Goal: Task Accomplishment & Management: Complete application form

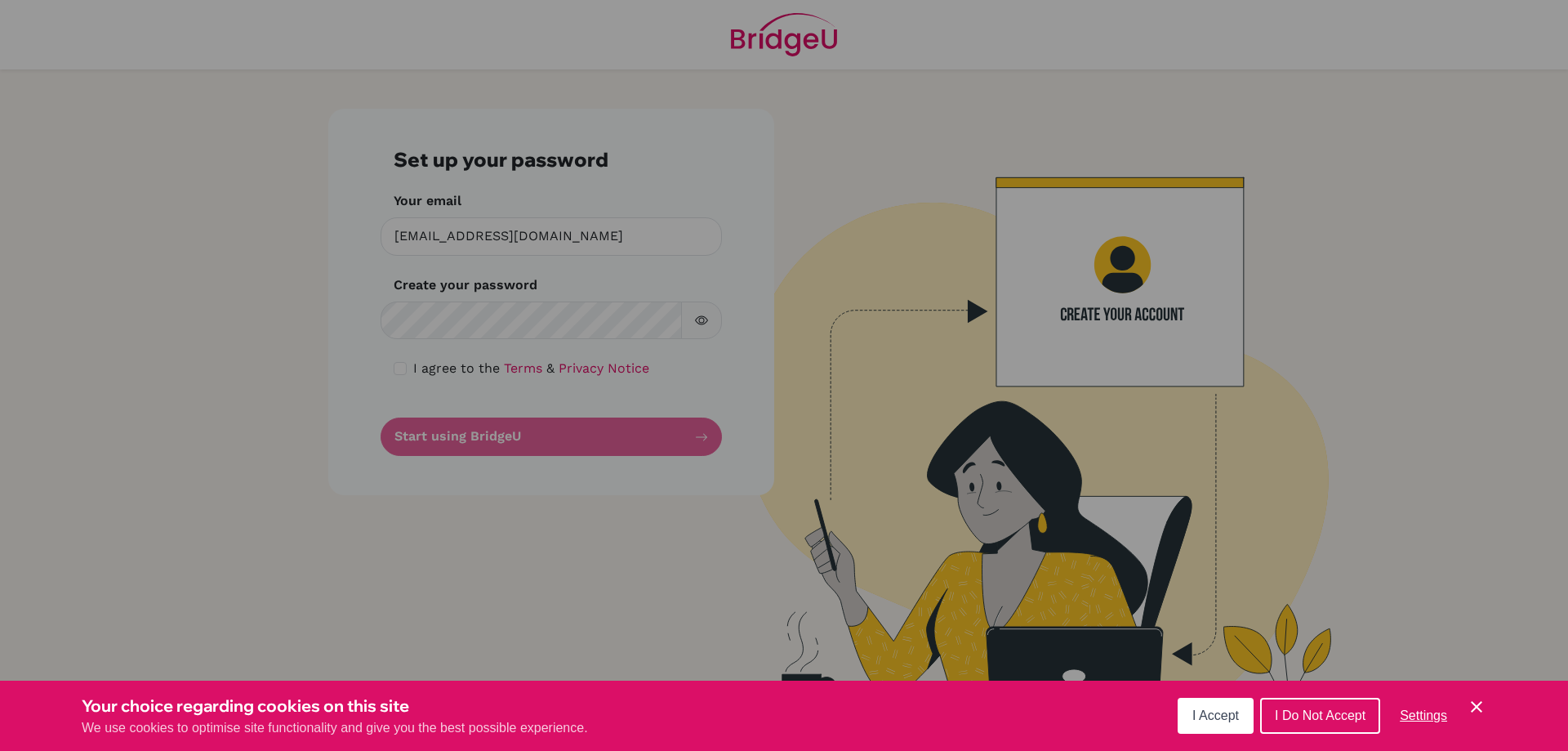
click at [439, 317] on div "Cookie Preferences" at bounding box center [784, 376] width 1568 height 751
click at [435, 328] on div "Cookie Preferences" at bounding box center [784, 376] width 1568 height 751
click at [1306, 720] on span "I Do Not Accept" at bounding box center [1320, 715] width 91 height 14
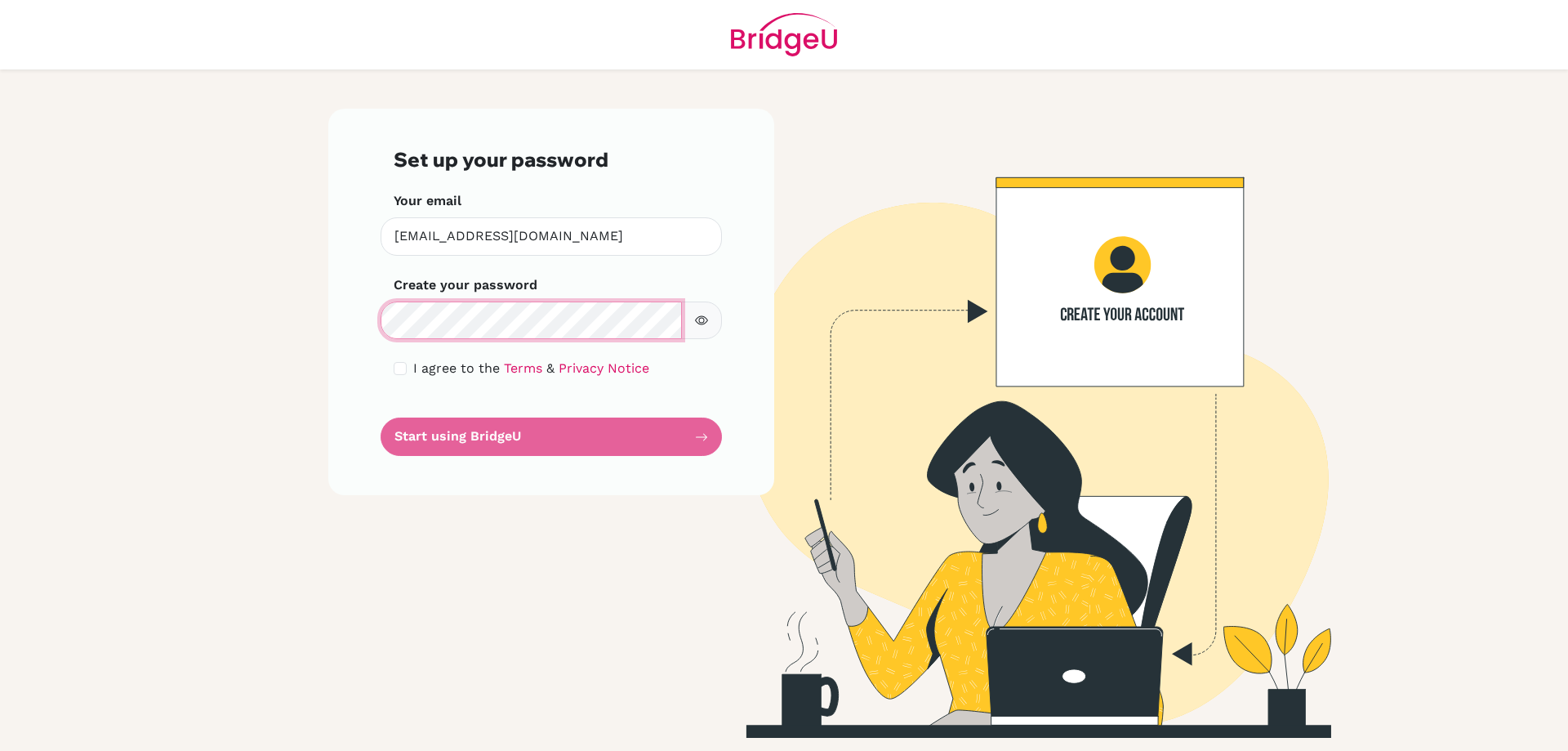
click at [354, 325] on div "Set up your password Your email [EMAIL_ADDRESS][DOMAIN_NAME] Invalid email Crea…" at bounding box center [551, 302] width 446 height 386
click at [400, 371] on input "checkbox" at bounding box center [400, 368] width 13 height 13
checkbox input "true"
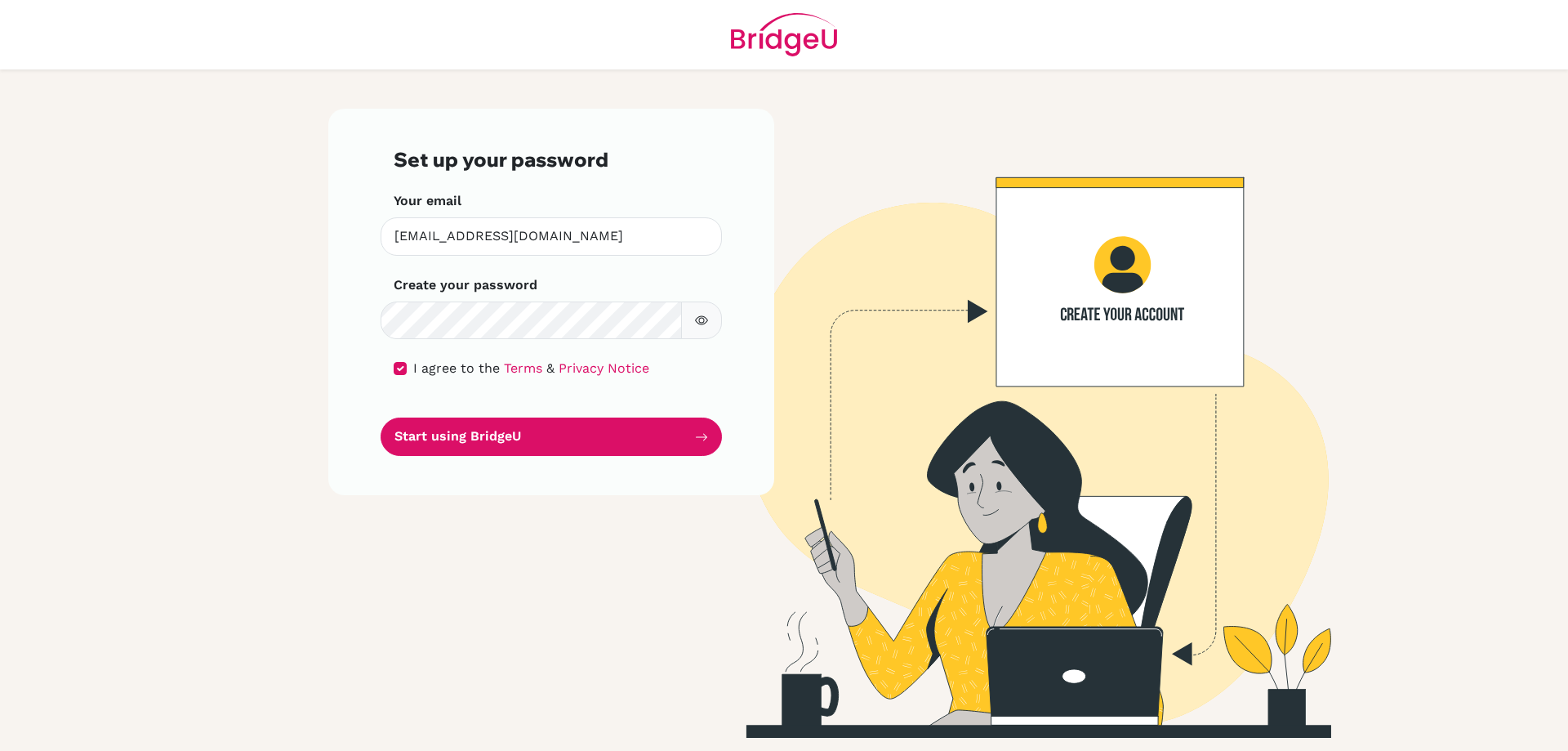
click at [702, 316] on icon "button" at bounding box center [701, 320] width 13 height 9
click at [702, 316] on icon "button" at bounding box center [704, 319] width 9 height 7
click at [533, 431] on button "Start using BridgeU" at bounding box center [551, 436] width 341 height 38
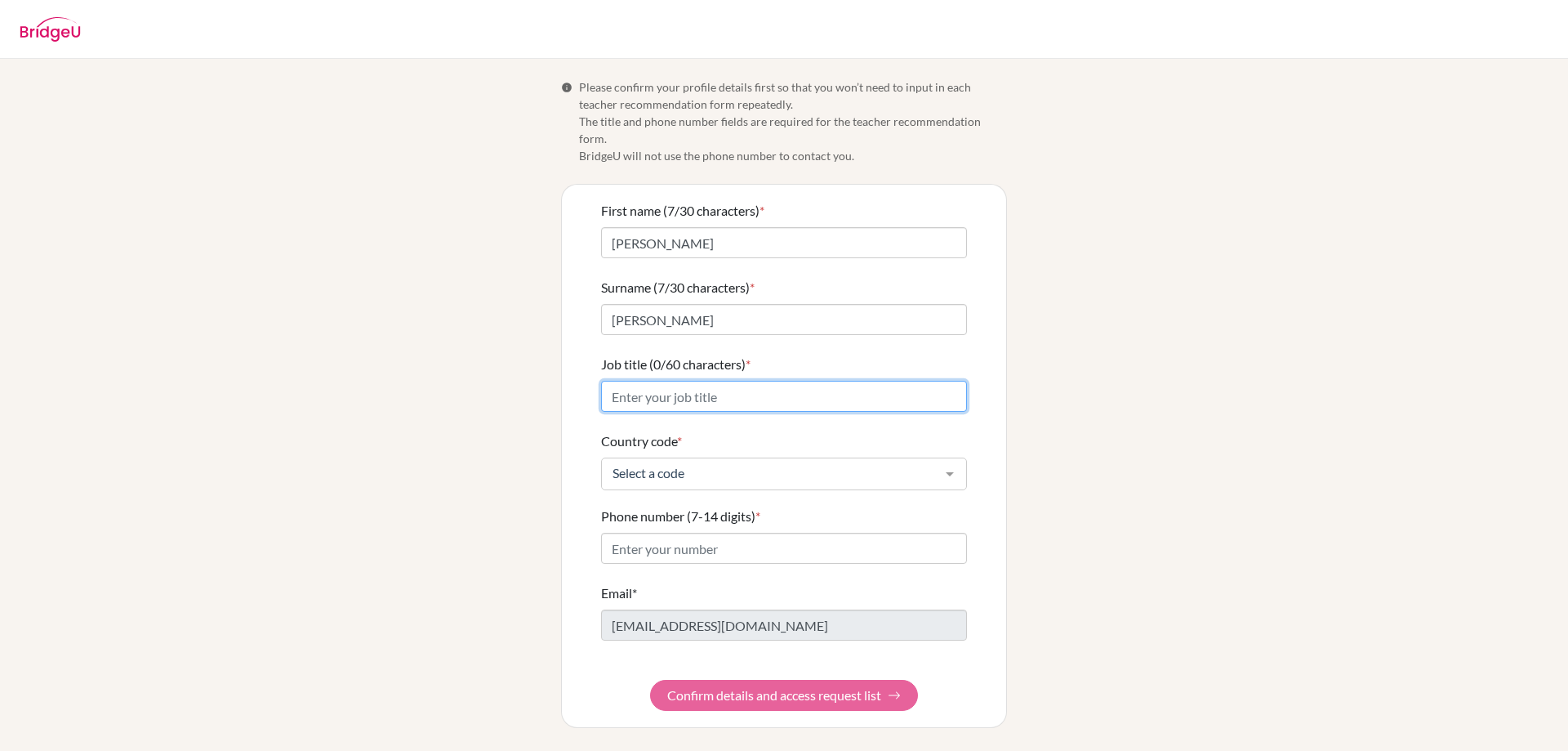
click at [752, 381] on input "Job title (0/60 characters) *" at bounding box center [784, 396] width 365 height 31
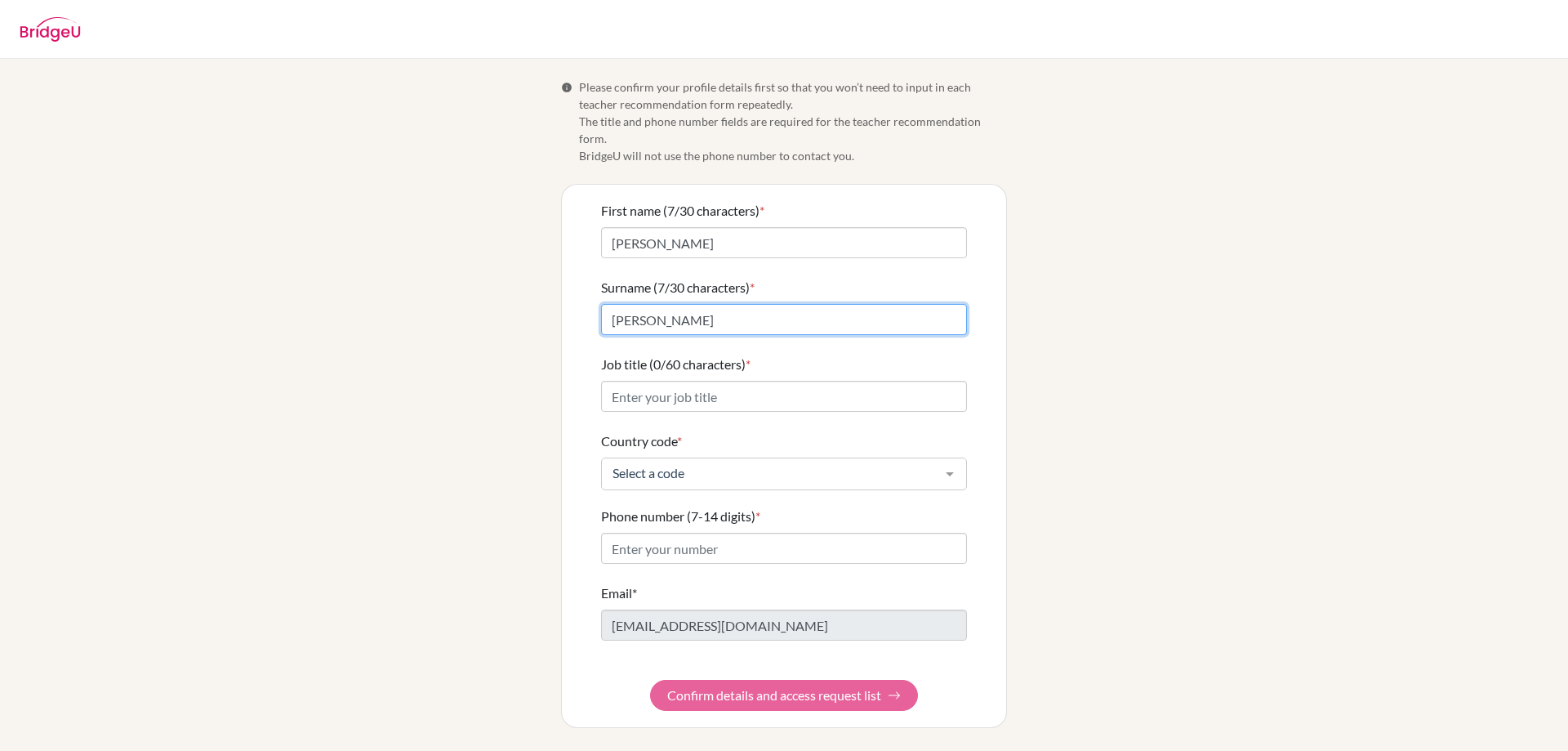
drag, startPoint x: 667, startPoint y: 307, endPoint x: 590, endPoint y: 313, distance: 77.2
click at [589, 313] on div "First name (7/30 characters) * Jocelyn Surname (7/30 characters) * Jocelyn Job …" at bounding box center [784, 456] width 444 height 542
type input "Sonsona"
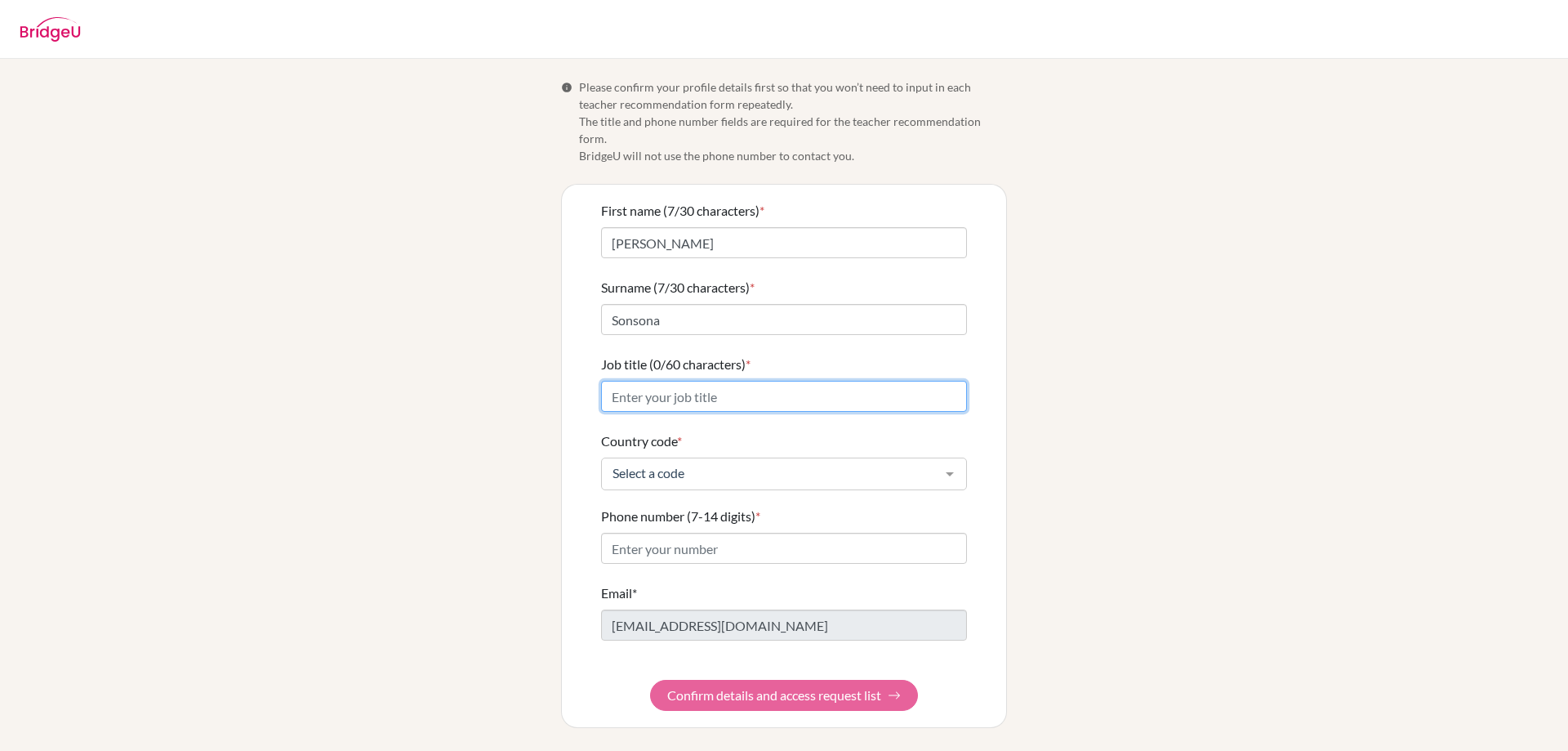
click at [648, 381] on input "Job title (0/60 characters) *" at bounding box center [784, 396] width 365 height 31
type input "[EMAIL_ADDRESS][DOMAIN_NAME]"
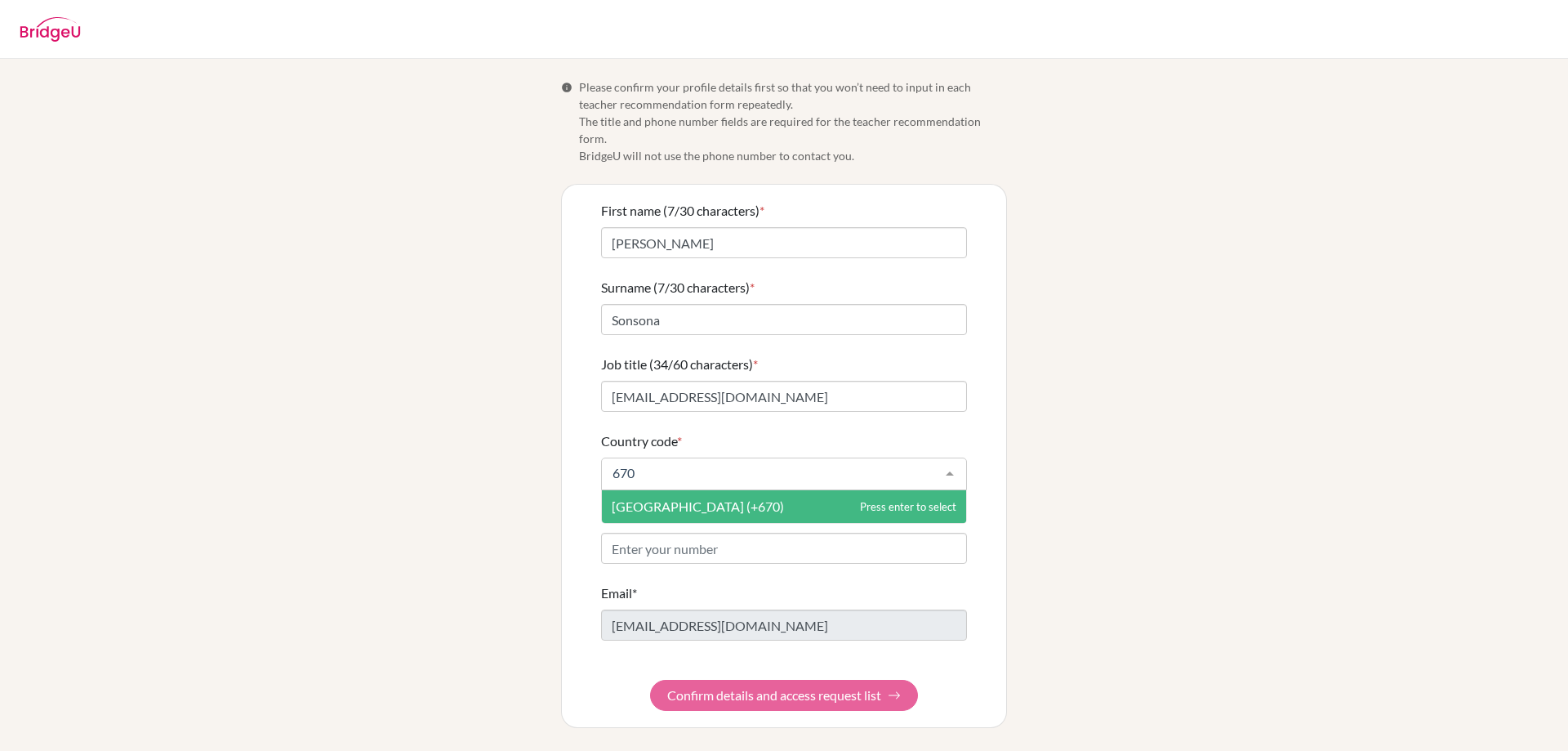
type input "6702859110"
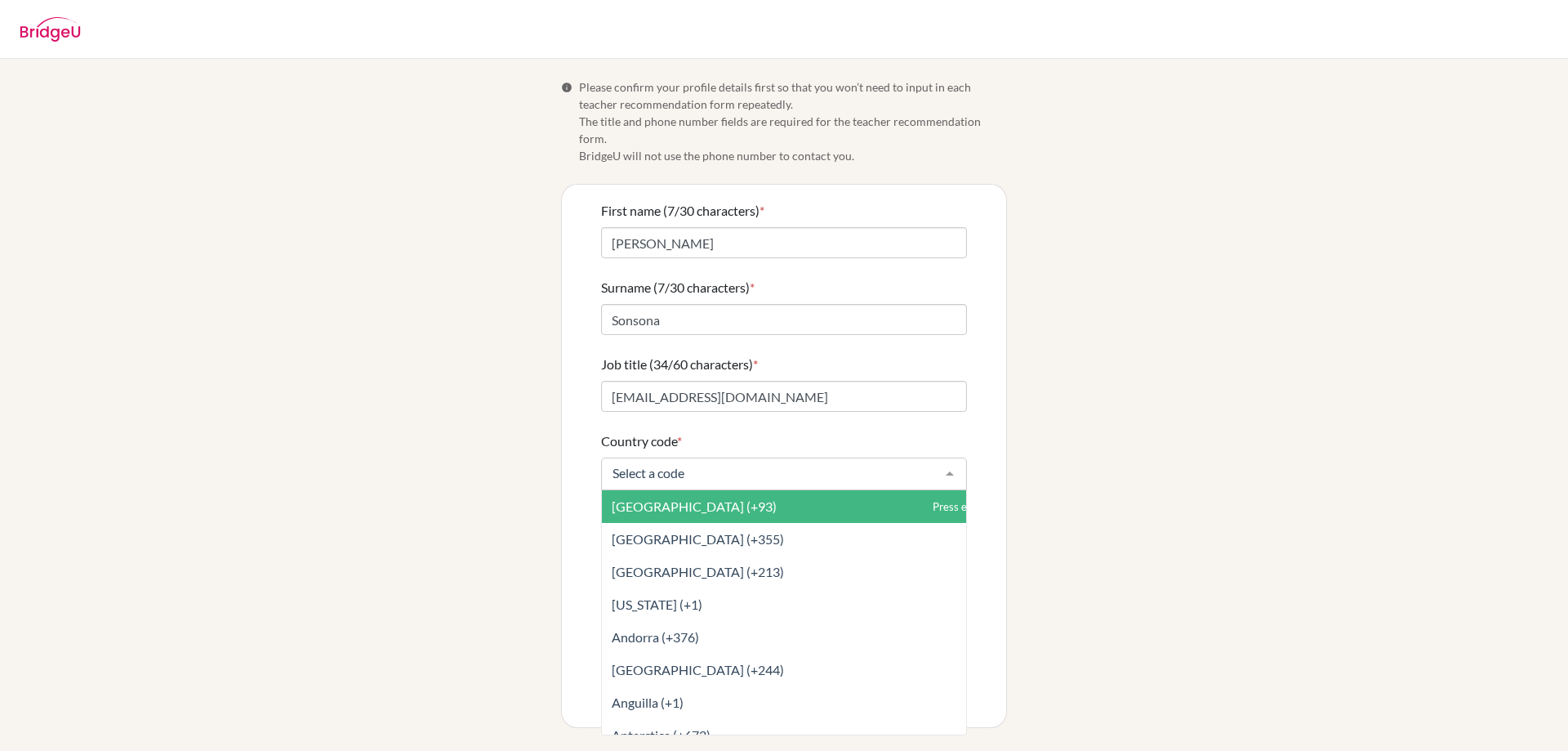
click at [742, 464] on input "Country code *" at bounding box center [771, 473] width 325 height 16
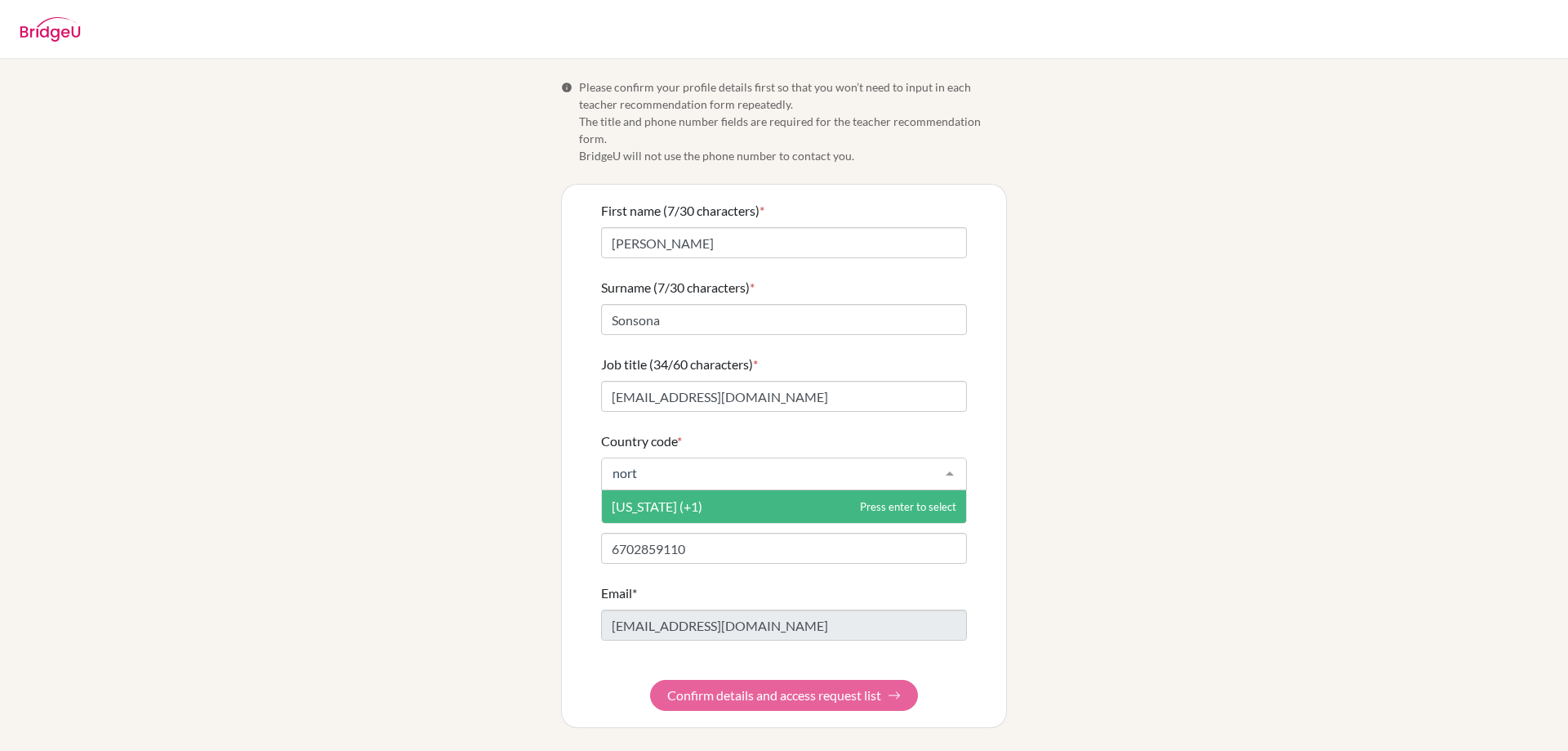
type input "north"
click at [702, 498] on span "Northern Mariana Islands (+1)" at bounding box center [657, 505] width 91 height 15
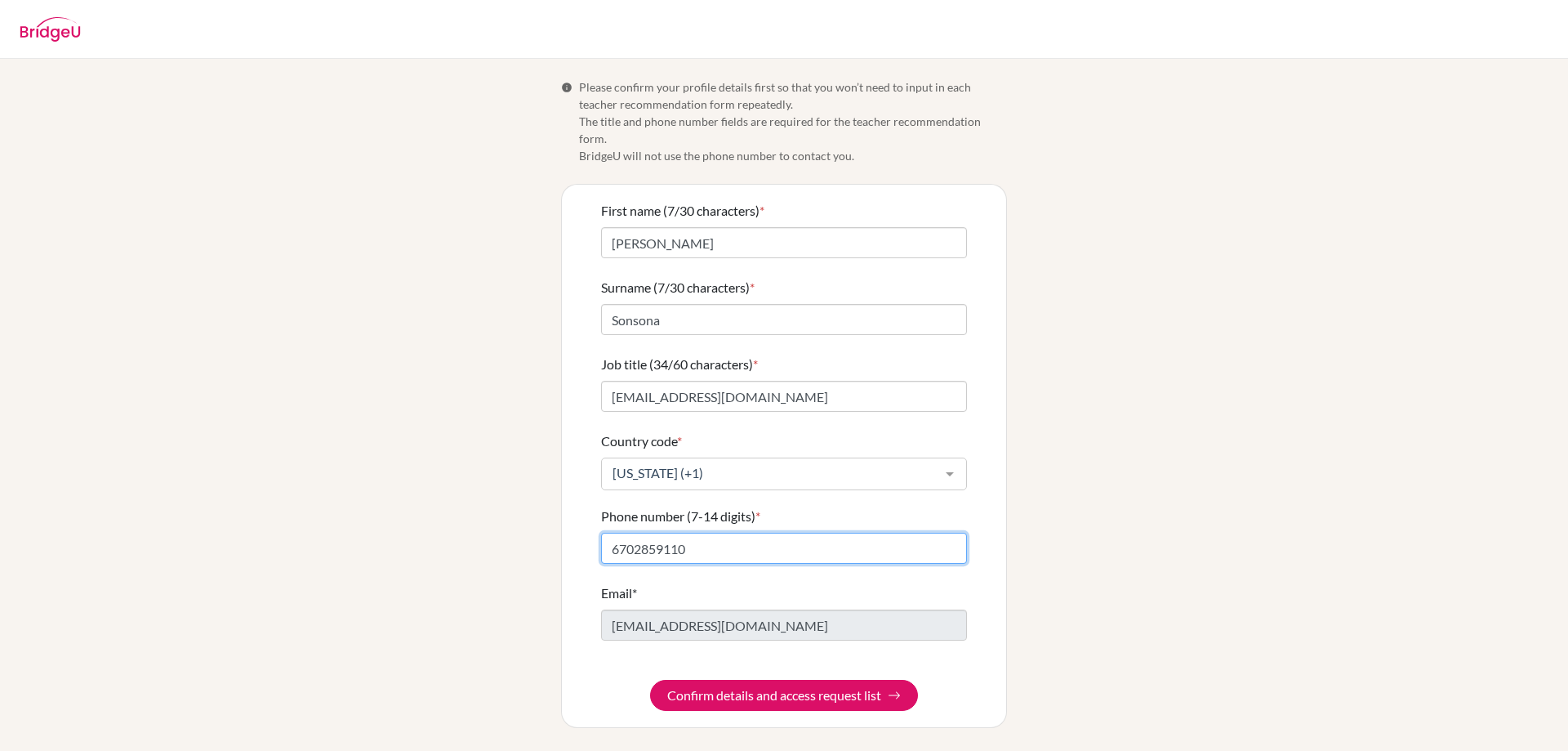
click at [710, 532] on input "6702859110" at bounding box center [784, 548] width 365 height 31
type input "6702346323"
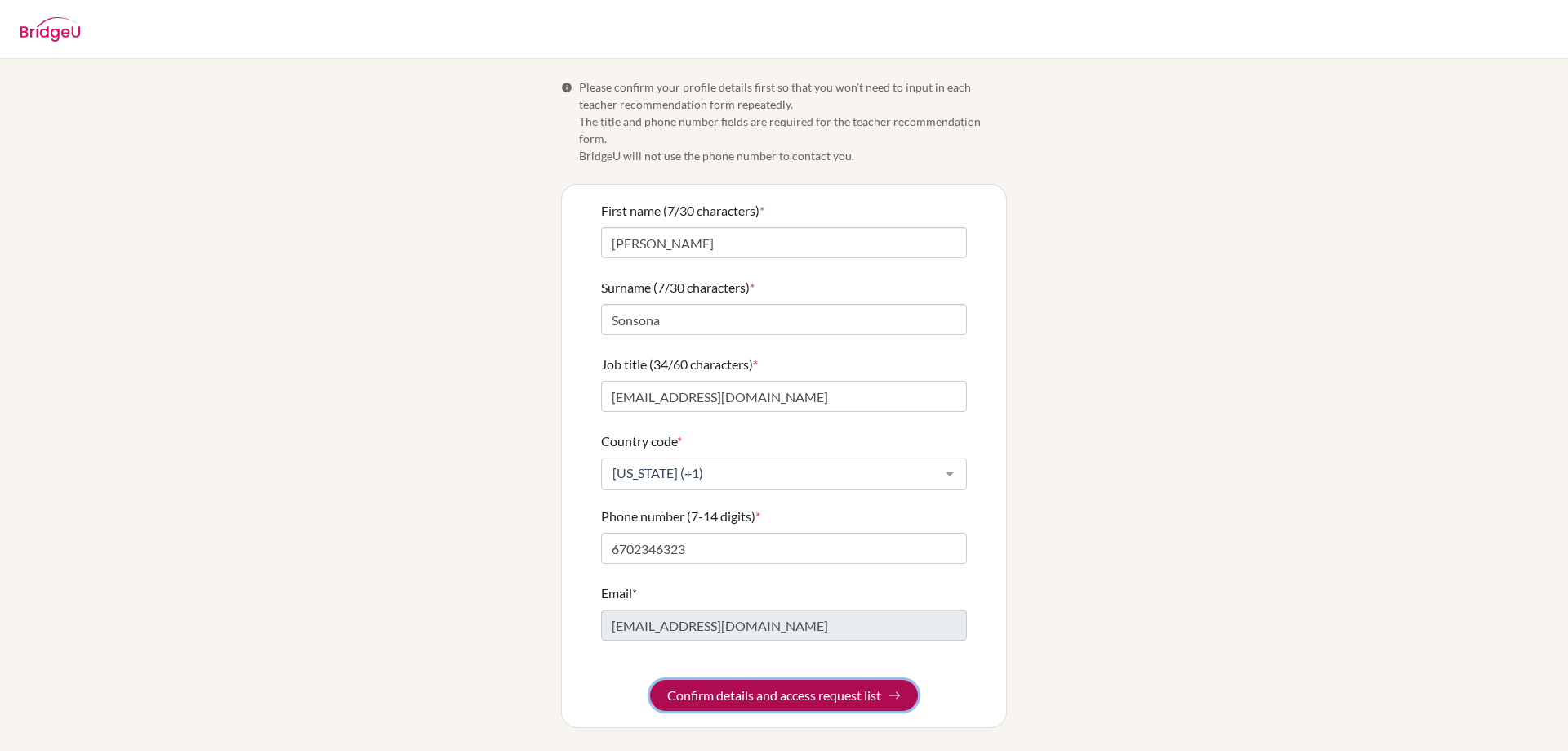
click at [767, 682] on button "Confirm details and access request list" at bounding box center [784, 695] width 268 height 31
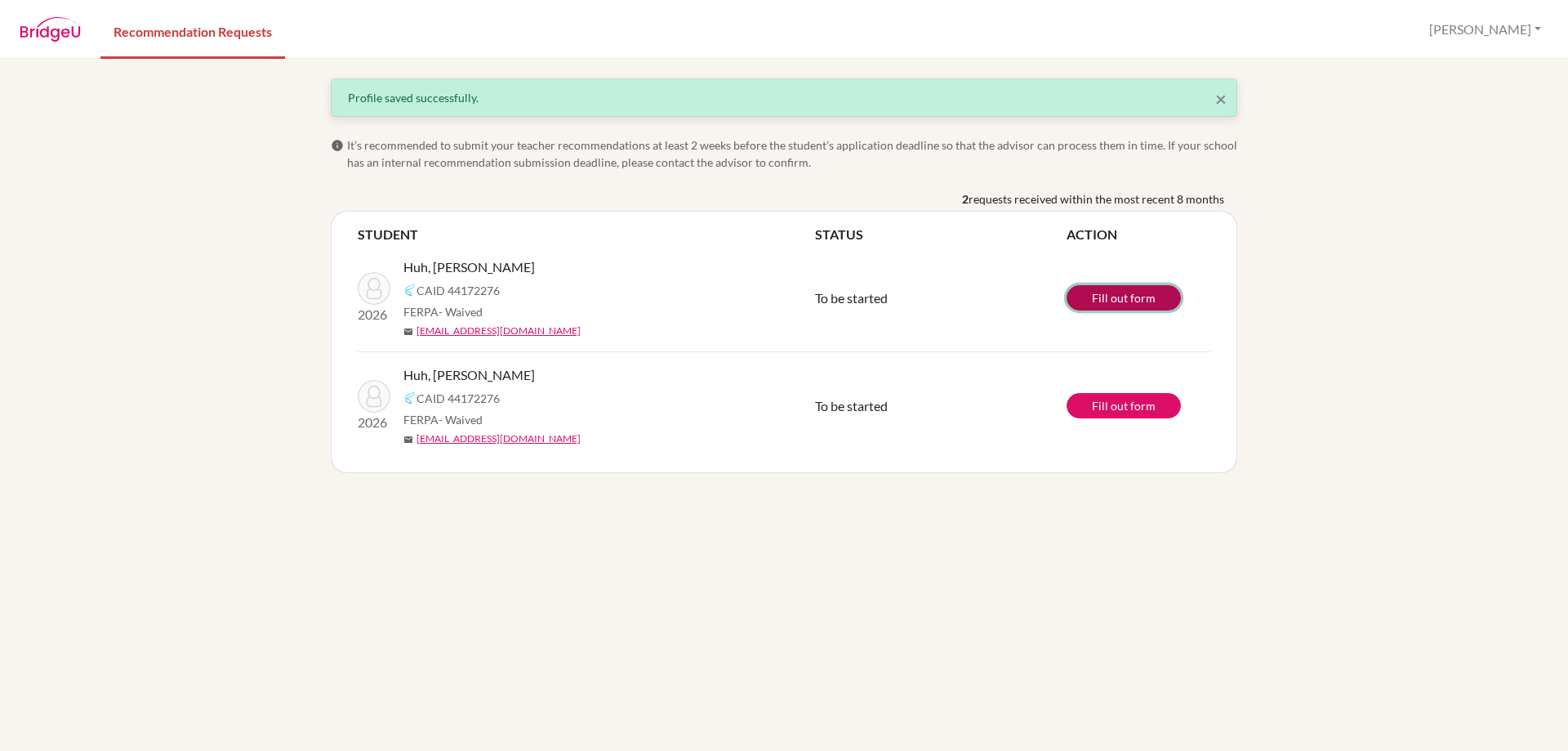
click at [1130, 296] on link "Fill out form" at bounding box center [1124, 297] width 114 height 25
